Goal: Obtain resource: Download file/media

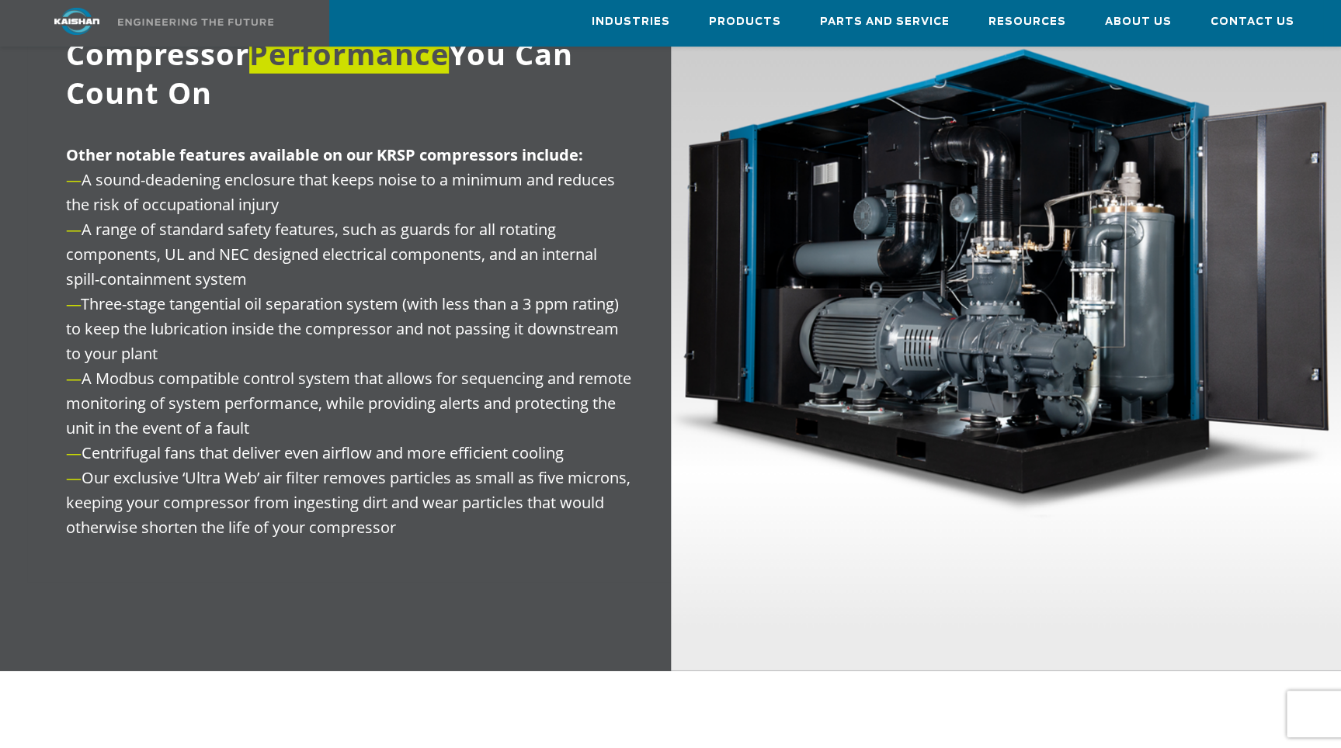
scroll to position [1440, 0]
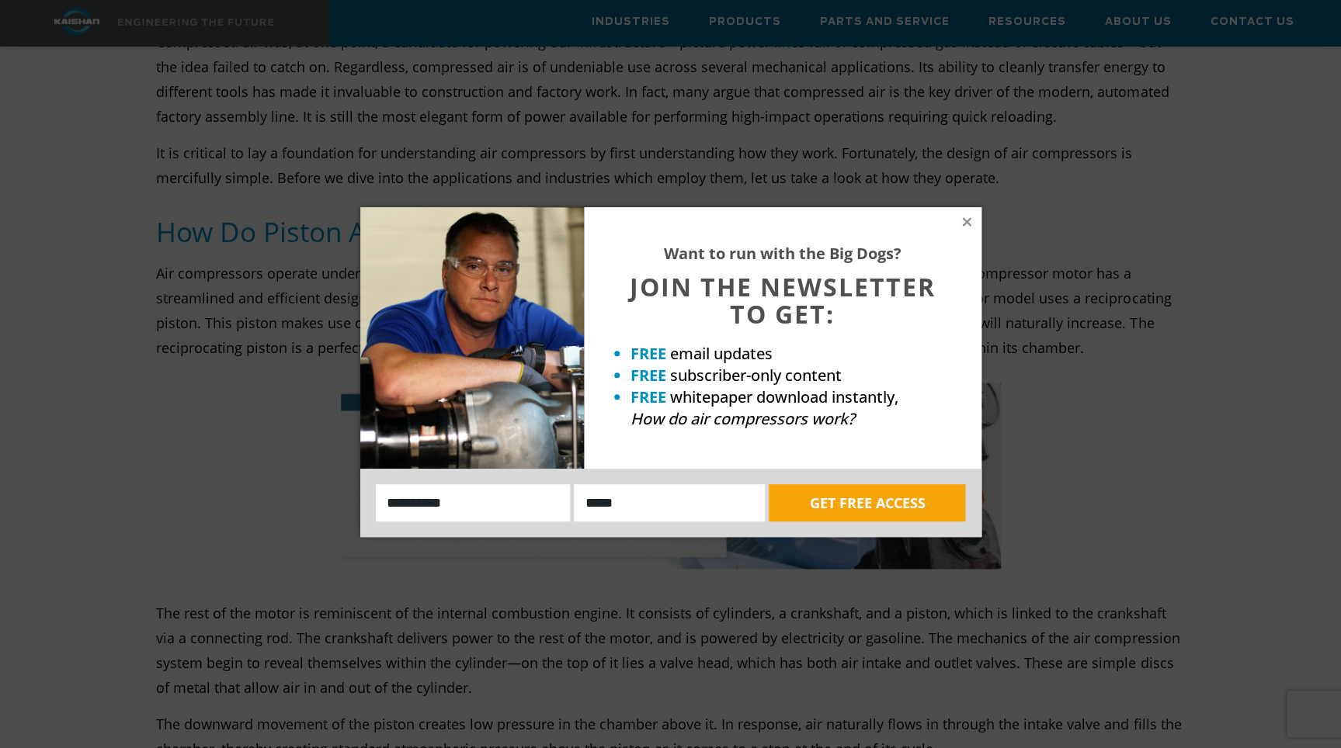
scroll to position [1140, 0]
click at [966, 226] on icon at bounding box center [966, 222] width 14 height 14
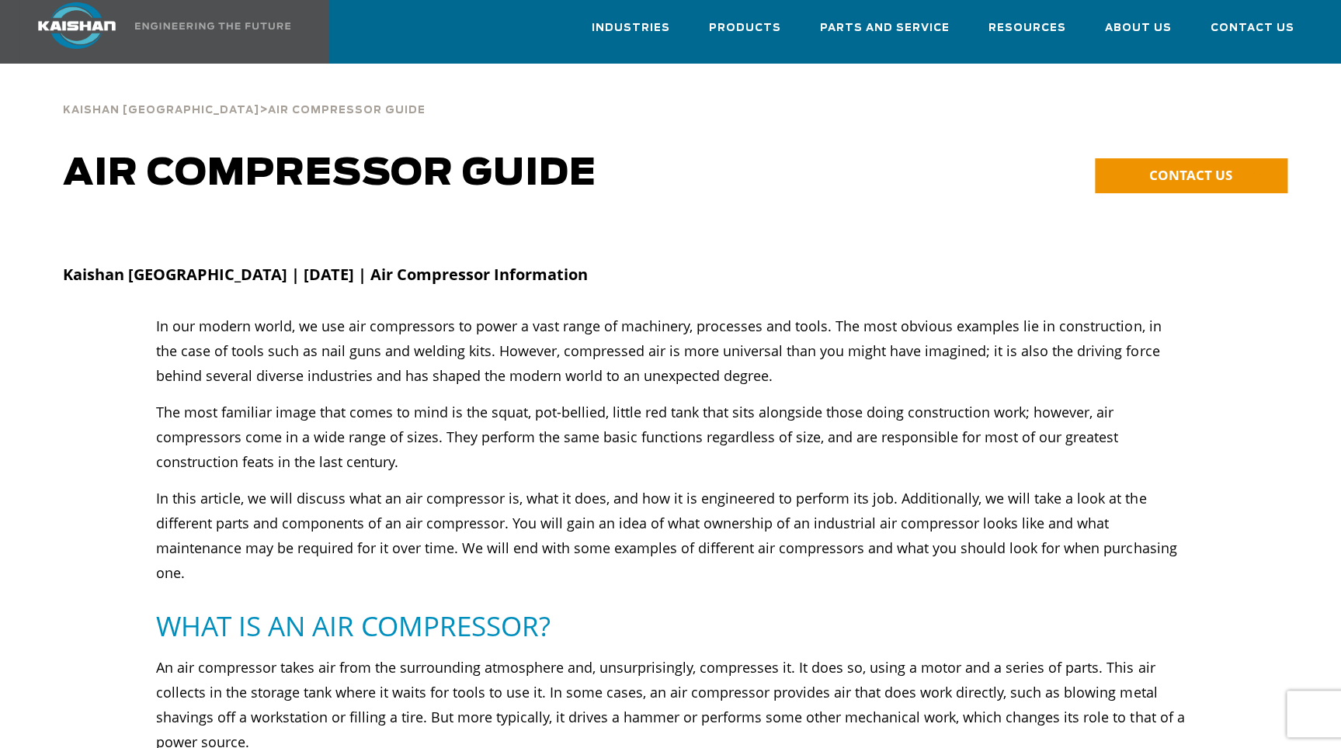
scroll to position [0, 0]
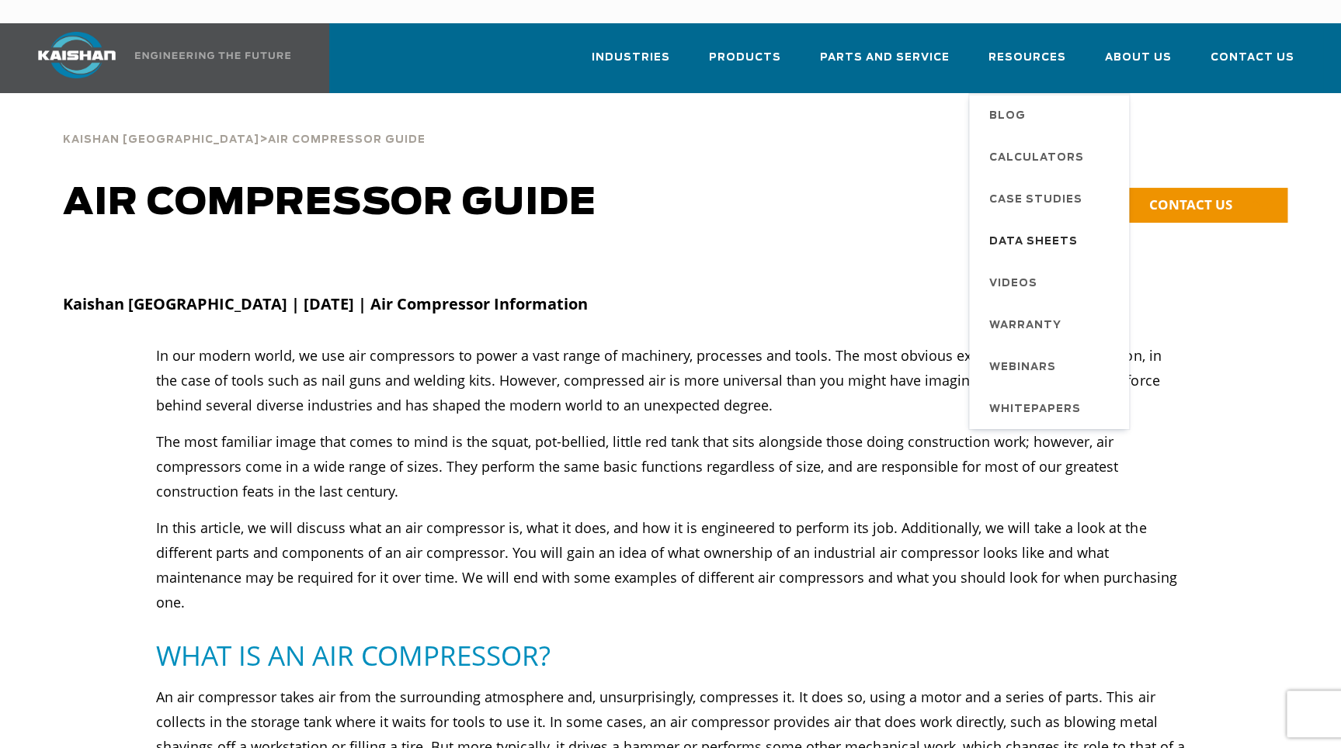
click at [1029, 229] on span "Data Sheets" at bounding box center [1033, 242] width 88 height 26
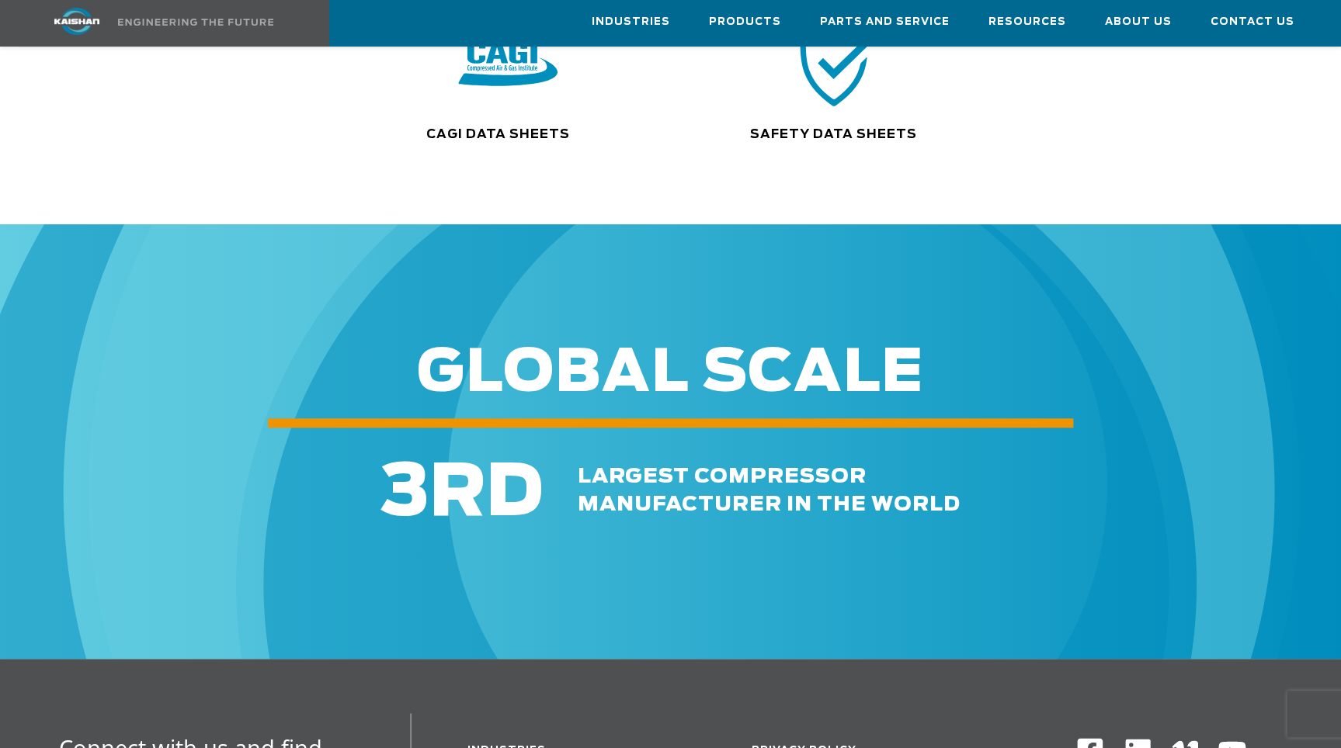
scroll to position [390, 0]
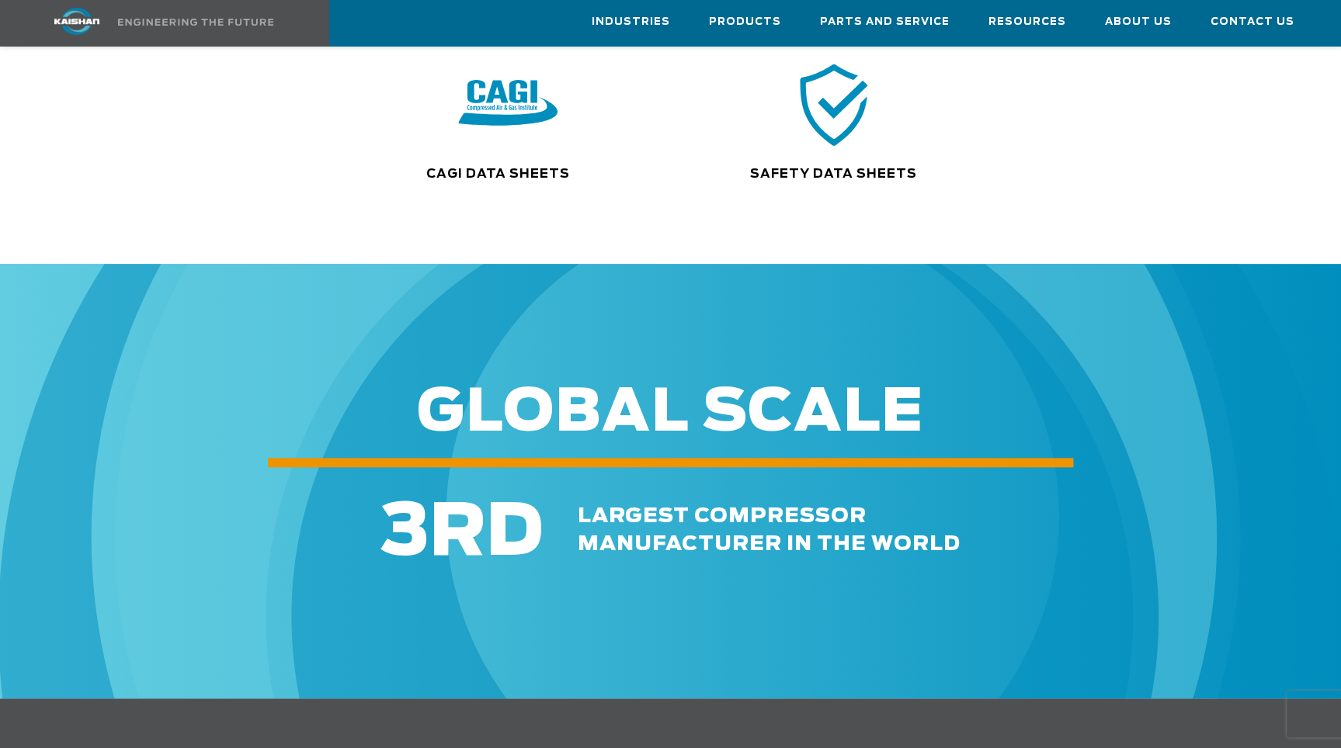
click at [505, 87] on img at bounding box center [507, 104] width 99 height 100
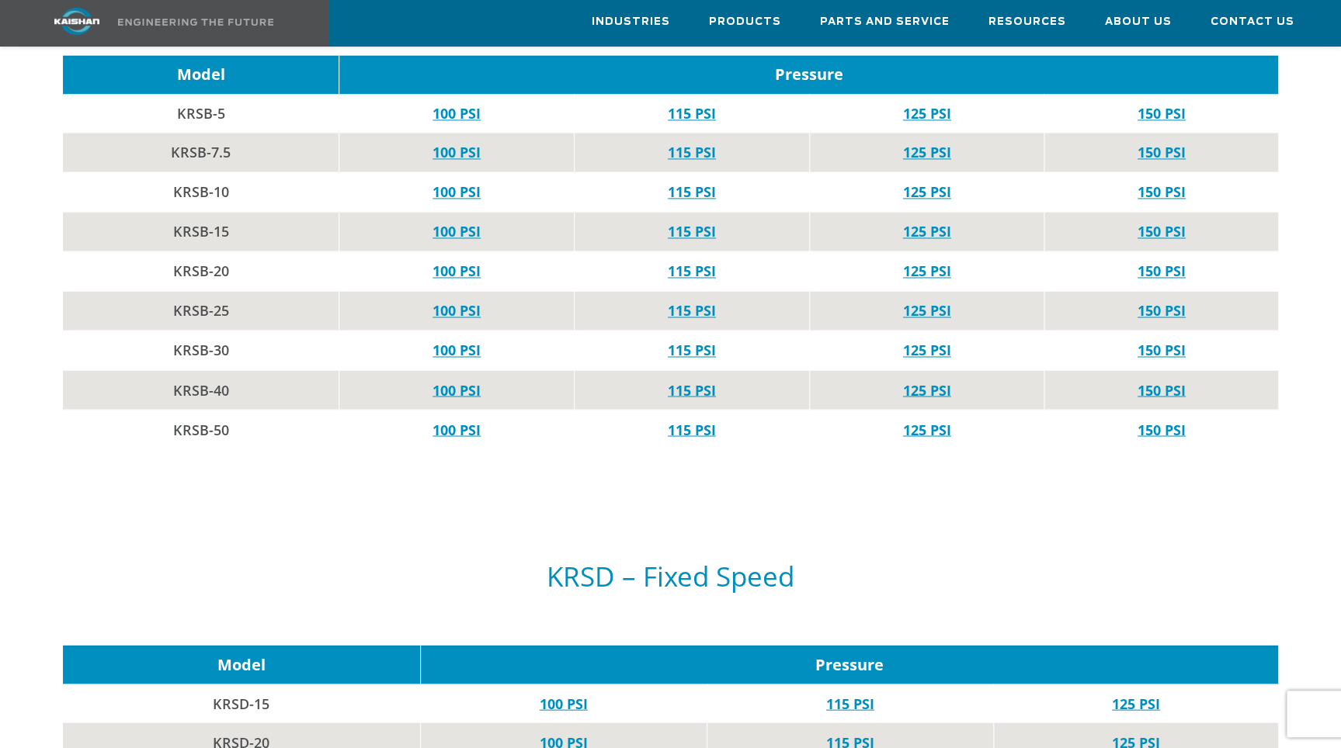
scroll to position [968, 0]
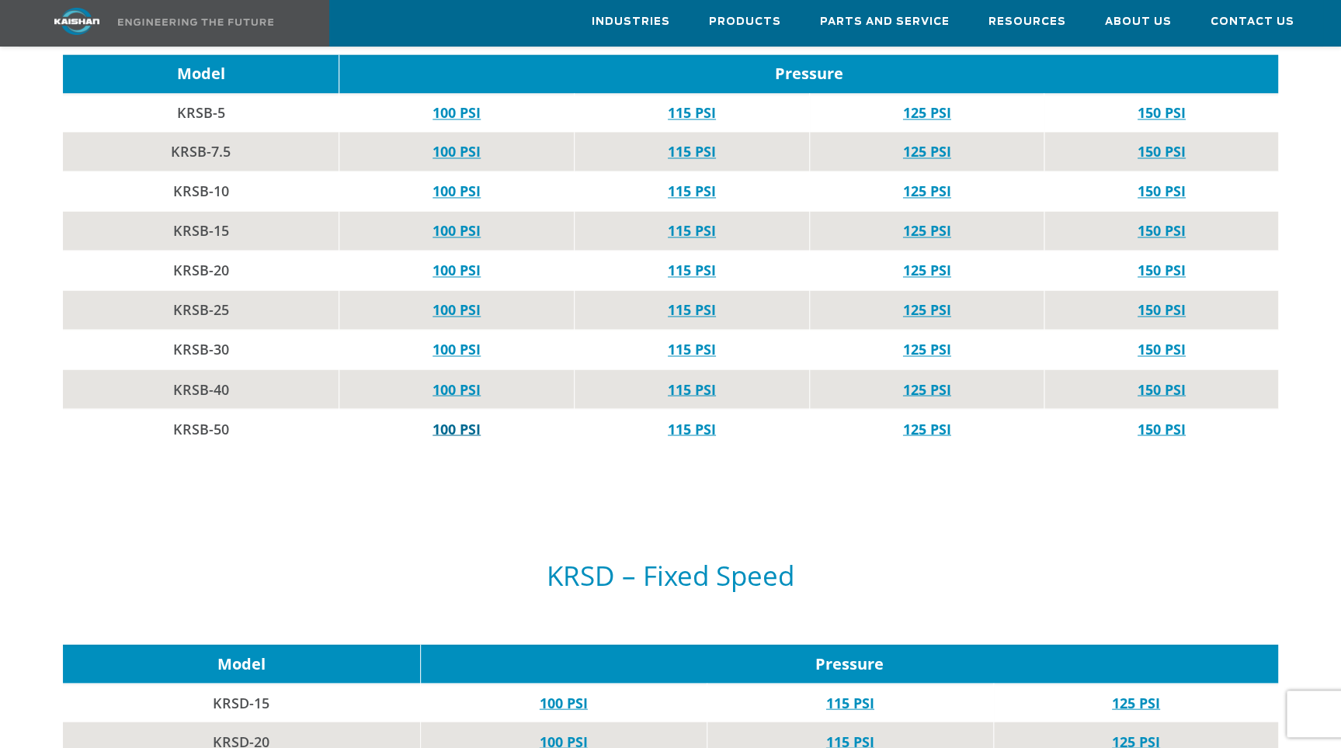
click at [468, 419] on link "100 PSI" at bounding box center [456, 428] width 48 height 19
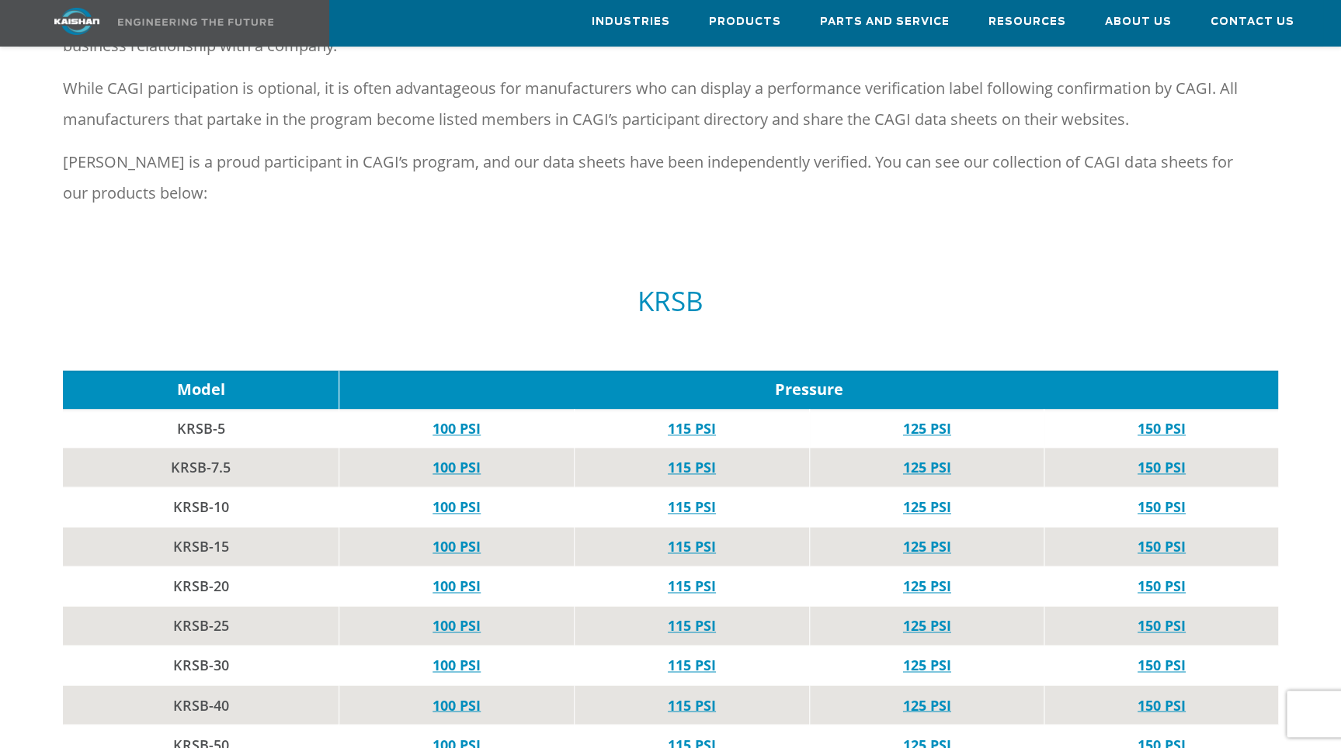
scroll to position [648, 0]
